Goal: Check status: Check status

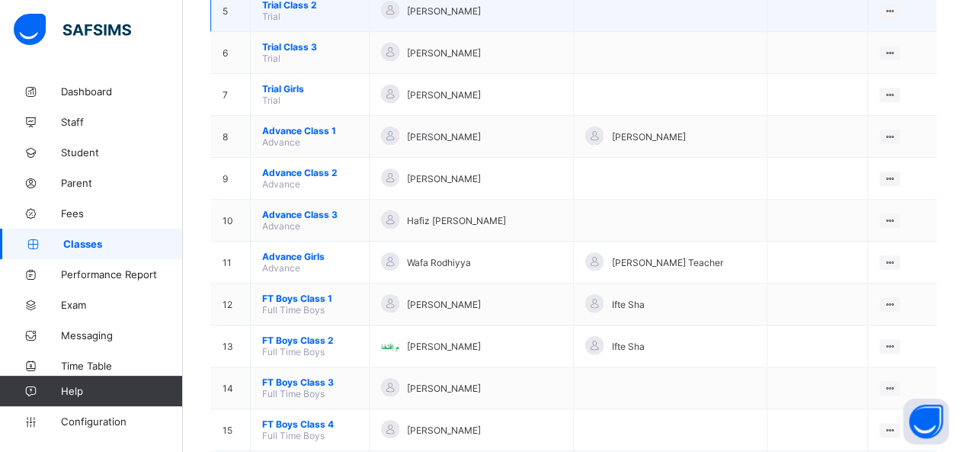
scroll to position [381, 0]
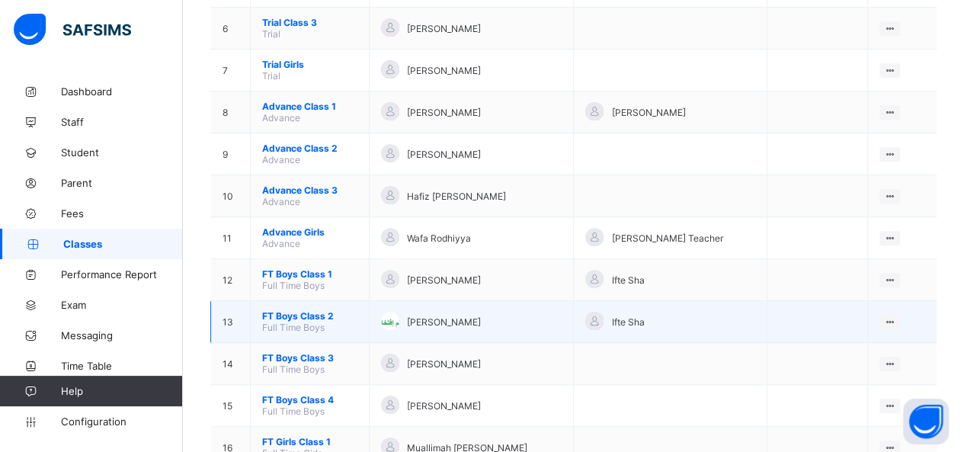
click at [308, 310] on span "FT Boys Class 2" at bounding box center [309, 315] width 95 height 11
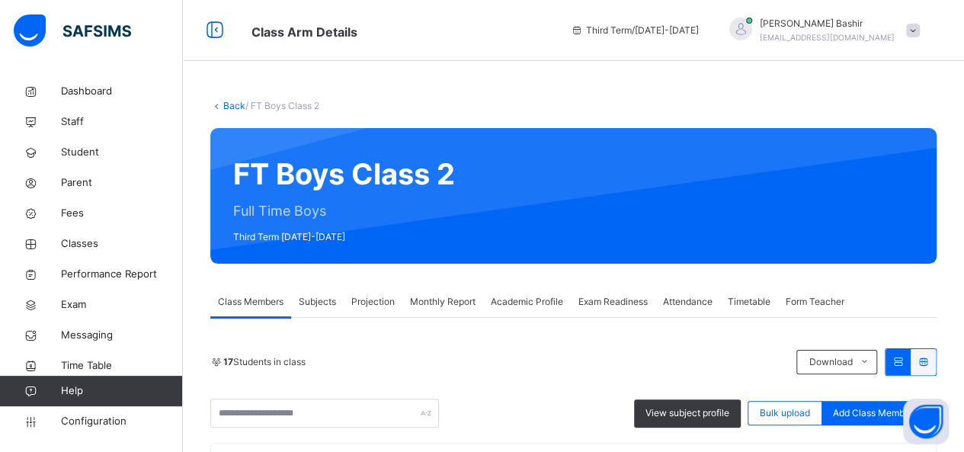
click at [383, 300] on span "Projection" at bounding box center [372, 302] width 43 height 14
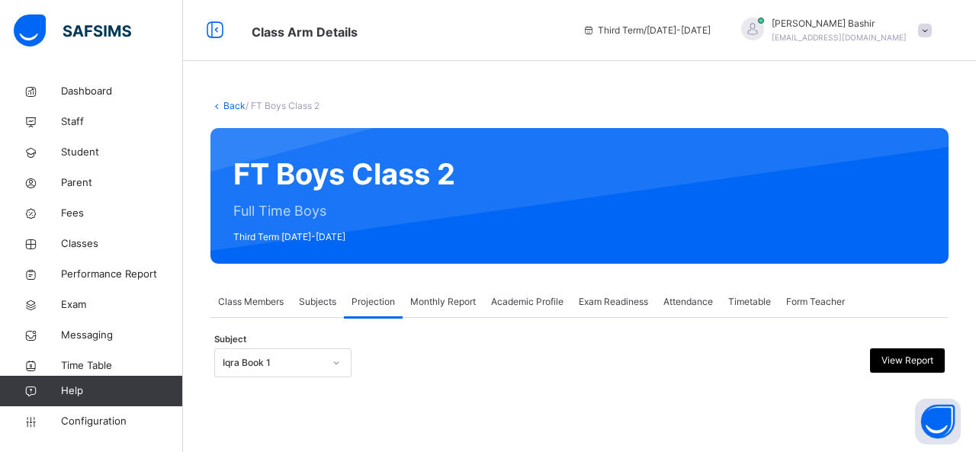
click at [435, 310] on div "Monthly Report" at bounding box center [443, 302] width 81 height 30
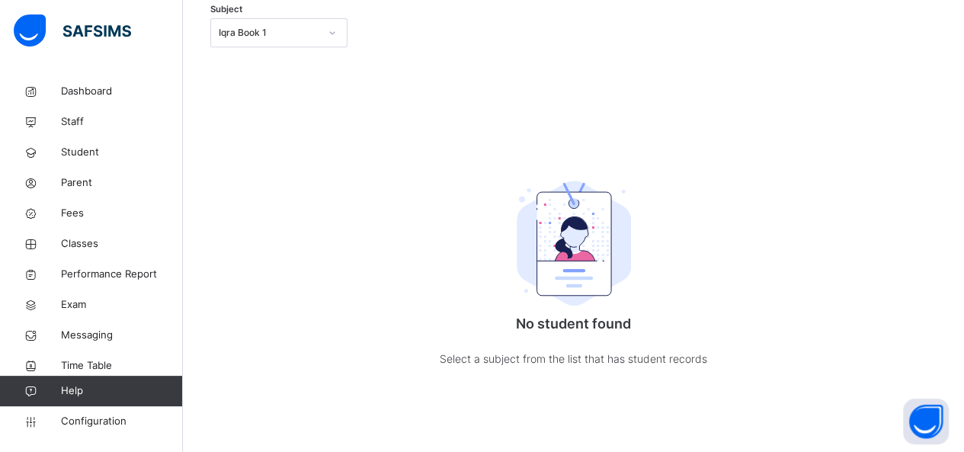
scroll to position [255, 0]
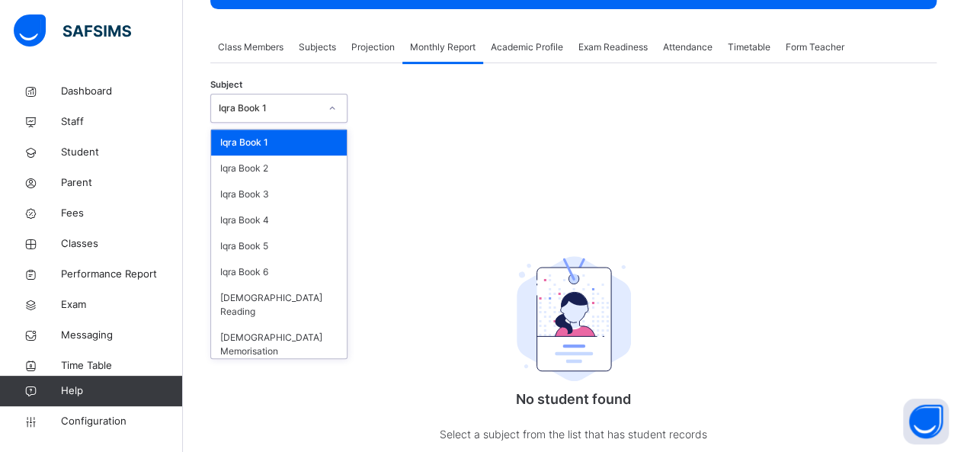
click at [337, 107] on icon at bounding box center [332, 108] width 9 height 15
click at [290, 326] on div "[DEMOGRAPHIC_DATA] Memorisation" at bounding box center [279, 345] width 136 height 40
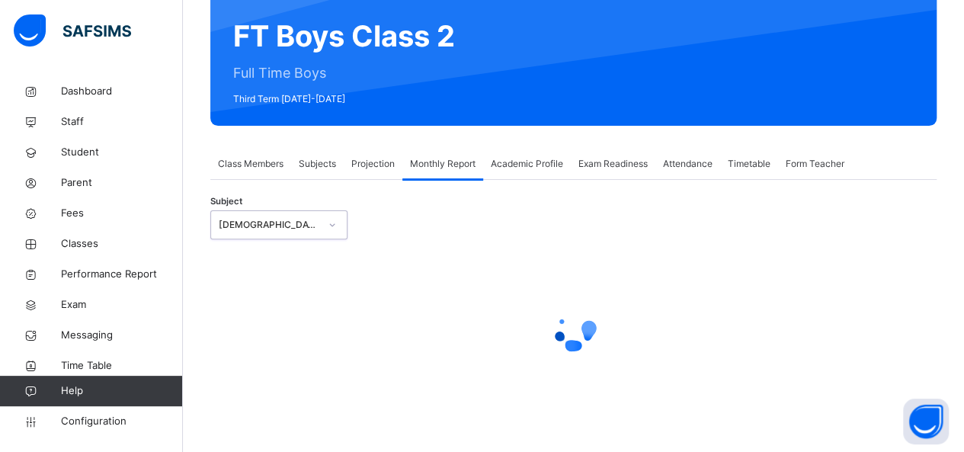
select select "****"
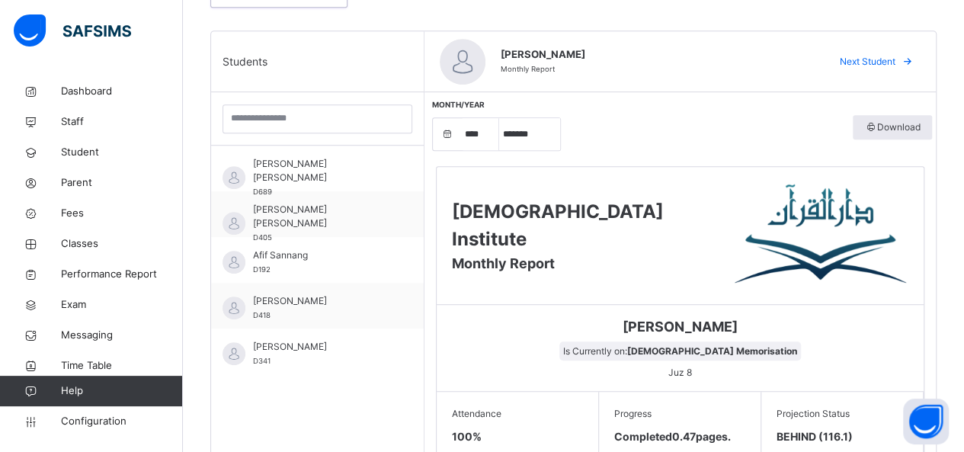
scroll to position [381, 0]
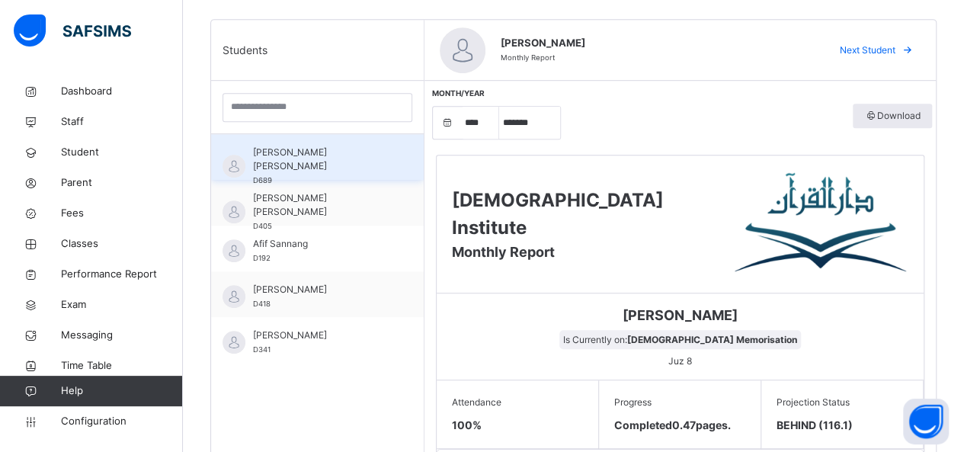
click at [312, 172] on div "[PERSON_NAME] [PERSON_NAME] D689" at bounding box center [317, 157] width 213 height 46
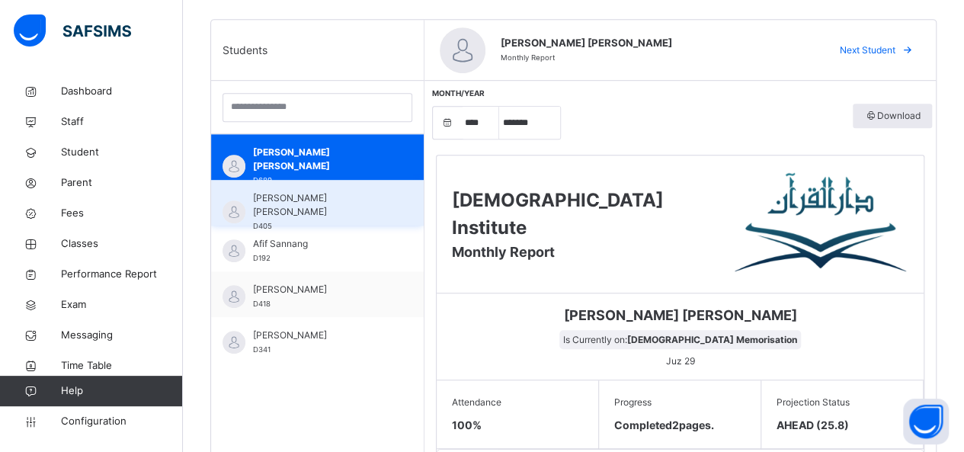
click at [319, 215] on span "[PERSON_NAME] [PERSON_NAME]" at bounding box center [321, 204] width 136 height 27
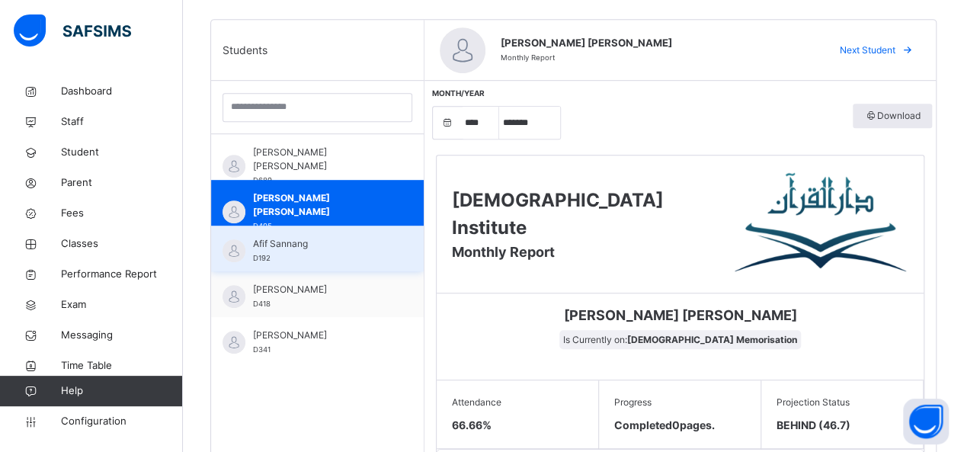
click at [323, 245] on span "Afif Sannang" at bounding box center [321, 244] width 136 height 14
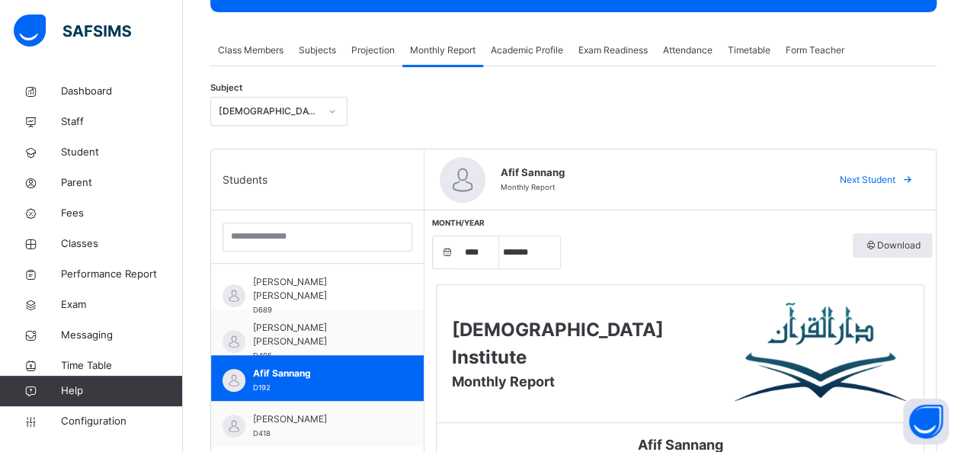
scroll to position [229, 0]
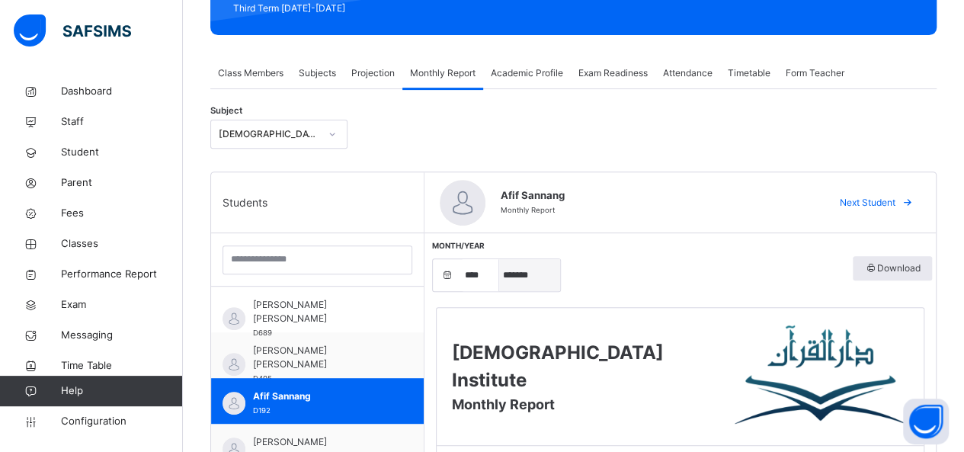
click at [524, 274] on select "***** ******* ******** ***** ***** *** **** **** ****** ********* ******* *****…" at bounding box center [529, 275] width 61 height 32
select select "*"
click at [499, 259] on select "***** ******* ******** ***** ***** *** **** **** ****** ********* ******* *****…" at bounding box center [529, 275] width 61 height 32
click at [365, 67] on span "Projection" at bounding box center [372, 73] width 43 height 14
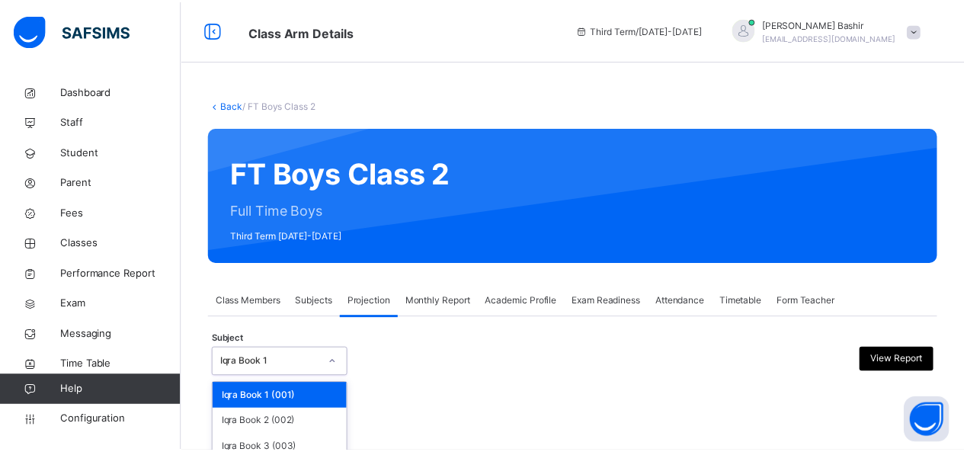
scroll to position [139, 0]
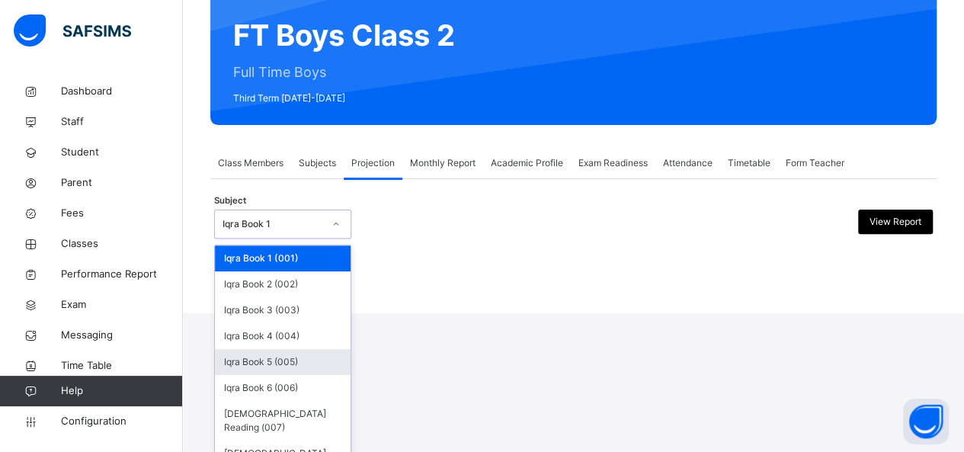
click at [324, 239] on div "option Iqra Book 5 (005) focused, 5 of 8. 8 results available. Use Up and Down …" at bounding box center [282, 224] width 137 height 29
click at [325, 441] on div "[DEMOGRAPHIC_DATA] Memorisation (008)" at bounding box center [283, 461] width 136 height 40
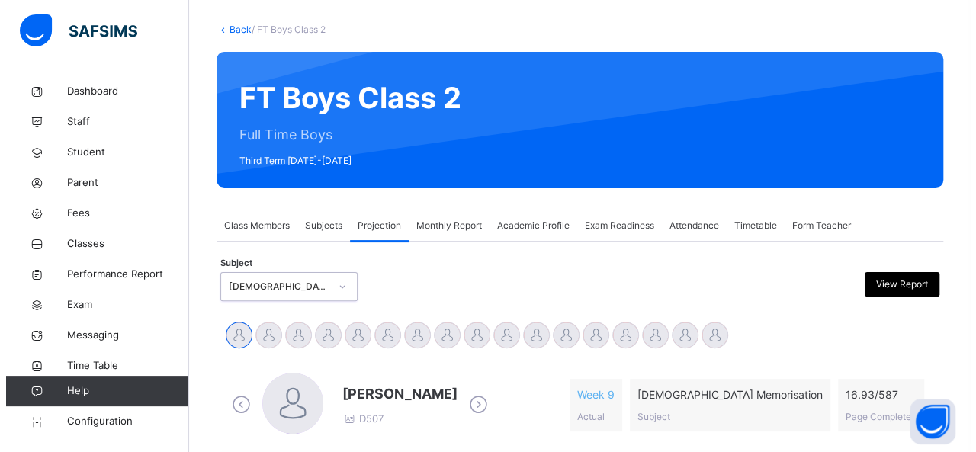
scroll to position [229, 0]
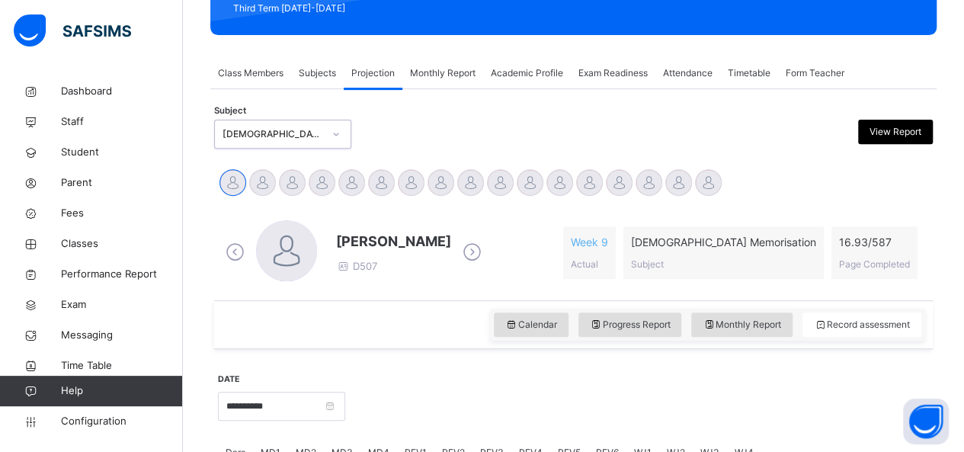
click at [883, 128] on span "View Report" at bounding box center [896, 132] width 52 height 14
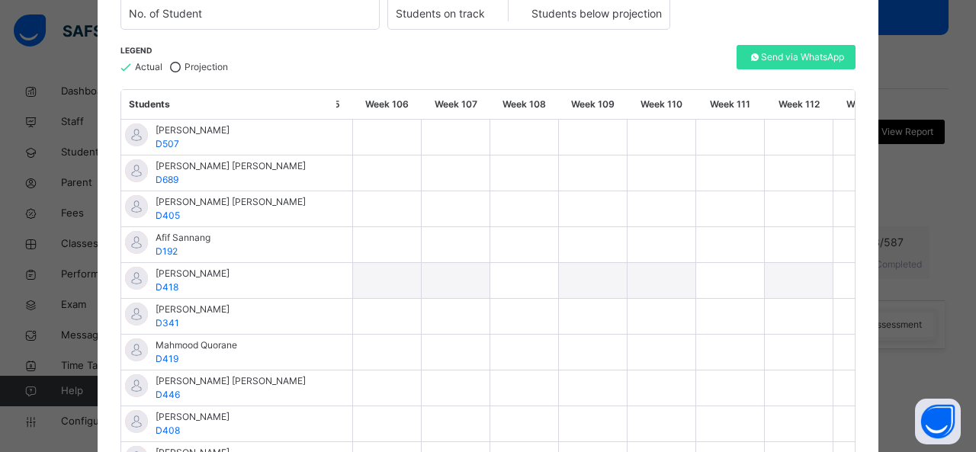
scroll to position [0, 7117]
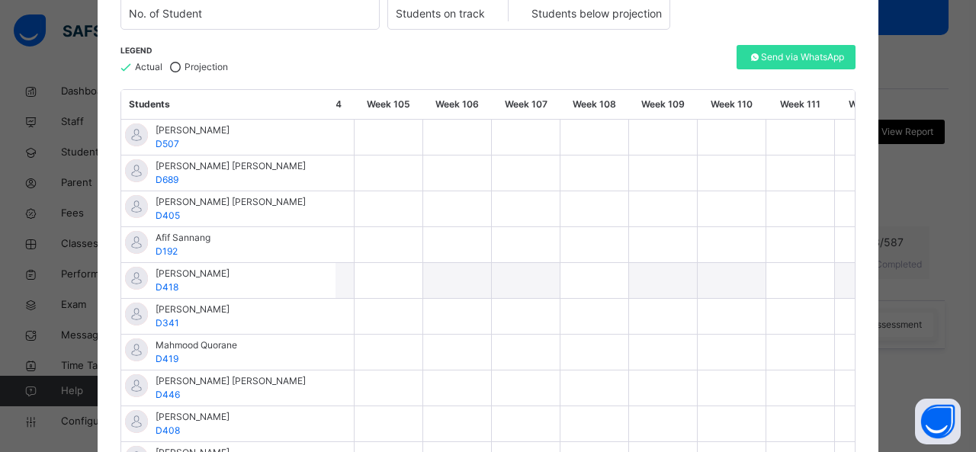
click at [451, 292] on div at bounding box center [457, 280] width 68 height 35
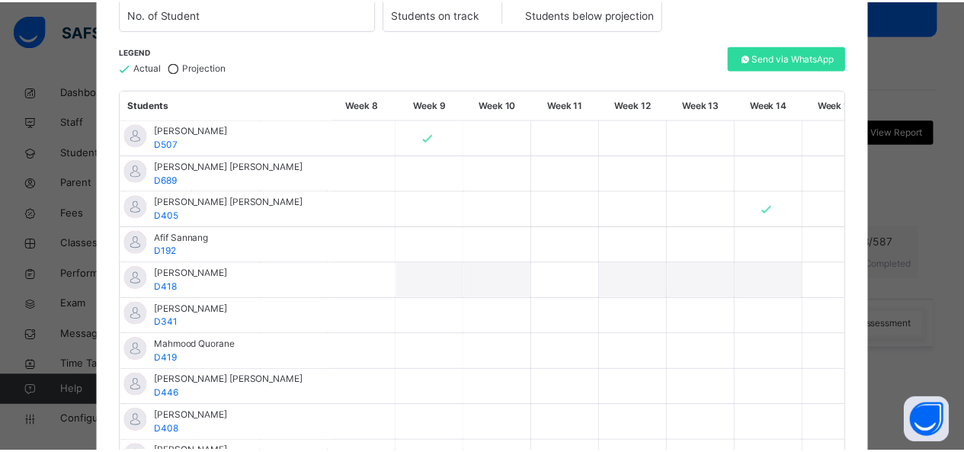
scroll to position [0, 0]
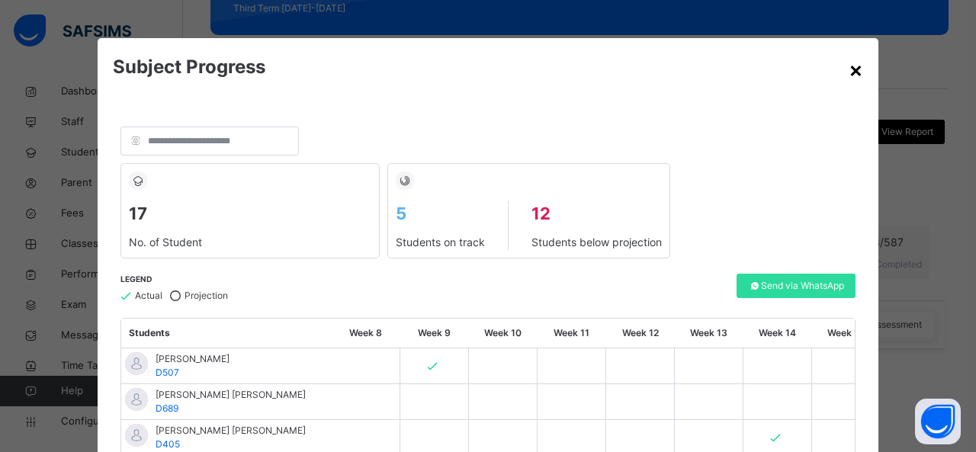
click at [848, 69] on div "×" at bounding box center [855, 69] width 14 height 32
